Goal: Information Seeking & Learning: Find specific fact

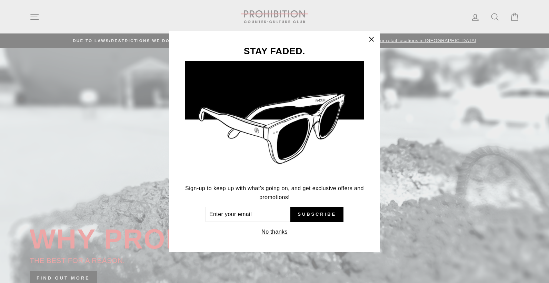
click at [370, 38] on icon "button" at bounding box center [371, 39] width 4 height 4
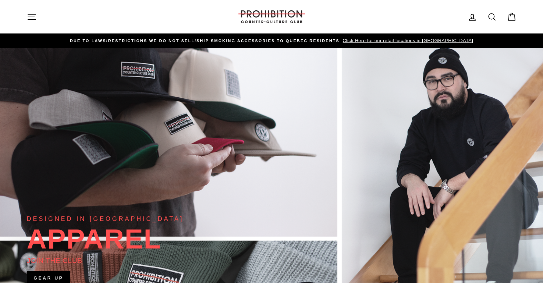
click at [32, 19] on icon "button" at bounding box center [32, 17] width 10 height 10
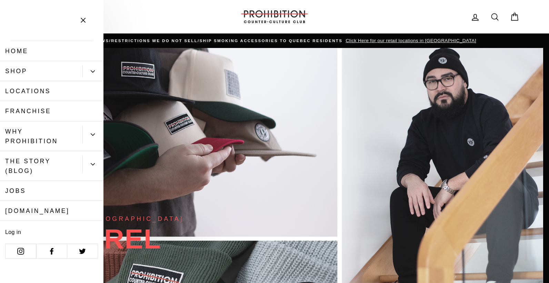
click at [90, 75] on button "Primary" at bounding box center [92, 71] width 21 height 12
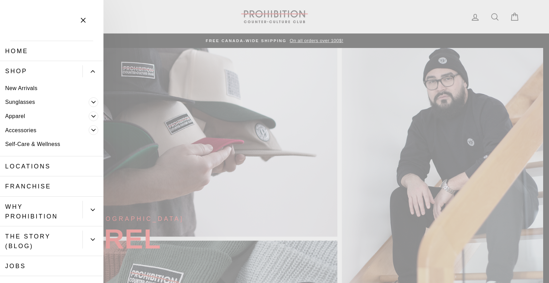
click at [90, 75] on button "Primary" at bounding box center [92, 71] width 21 height 12
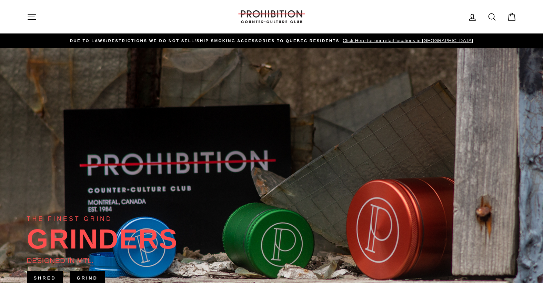
click at [495, 19] on icon at bounding box center [492, 17] width 10 height 10
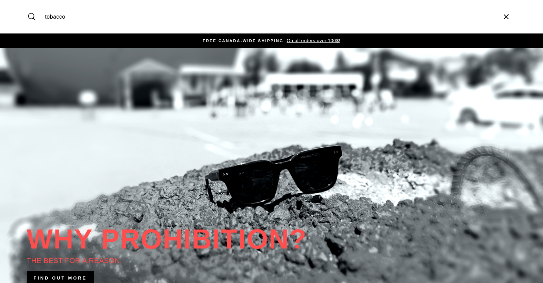
type input "tobacco"
click at [27, 5] on button "Search" at bounding box center [34, 16] width 15 height 23
